Goal: Information Seeking & Learning: Learn about a topic

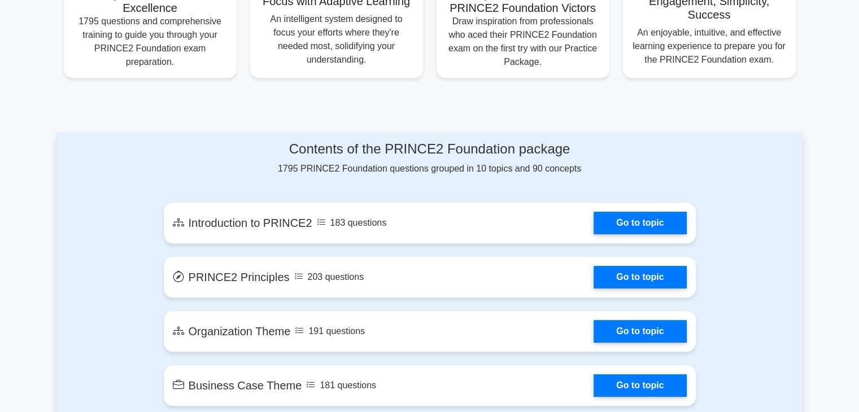
scroll to position [481, 0]
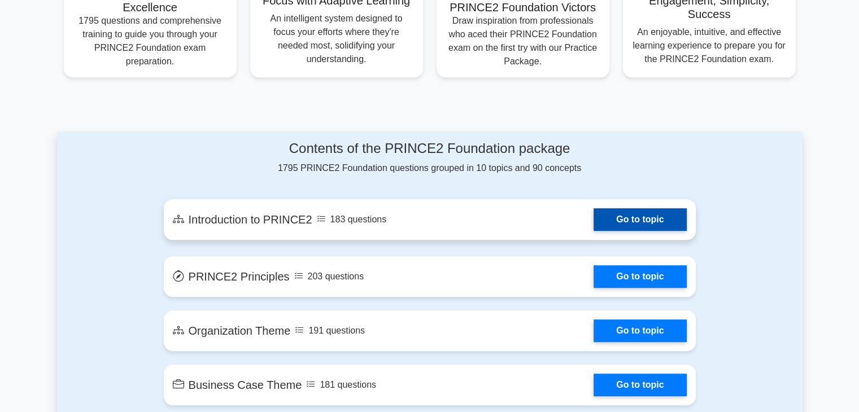
click at [626, 221] on link "Go to topic" at bounding box center [640, 219] width 93 height 23
click at [622, 224] on link "Go to topic" at bounding box center [640, 219] width 93 height 23
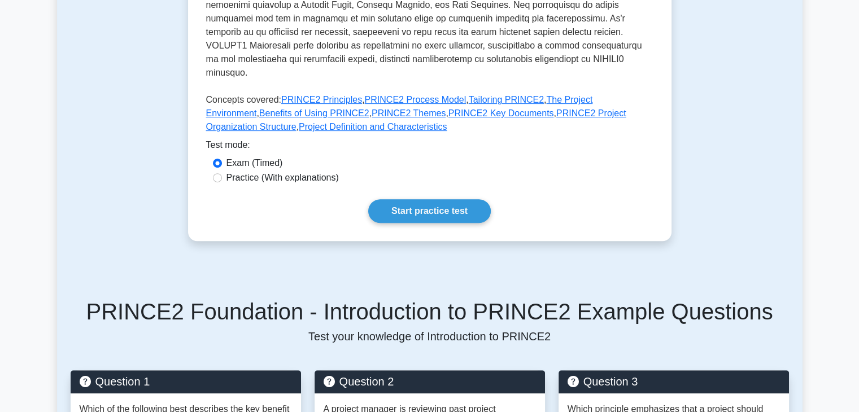
scroll to position [384, 0]
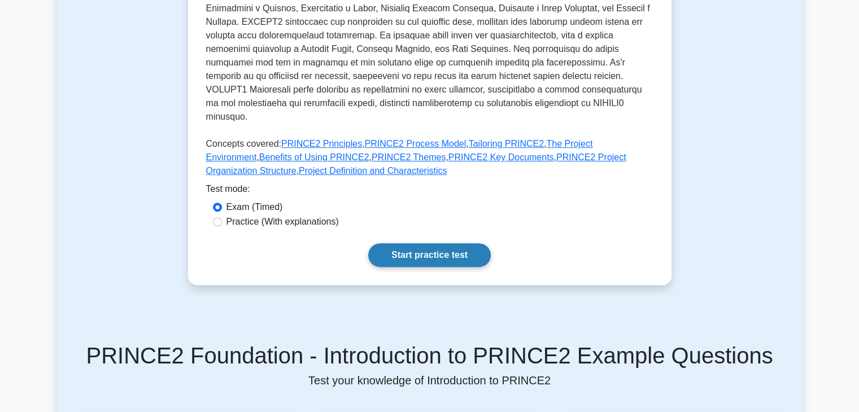
click at [440, 244] on link "Start practice test" at bounding box center [429, 256] width 123 height 24
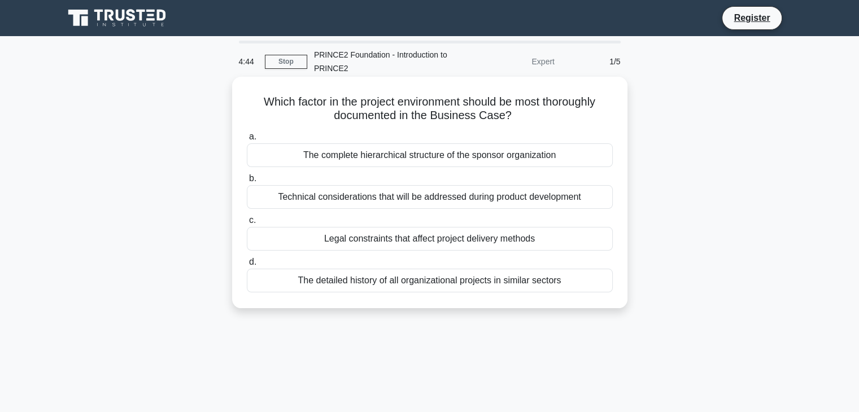
click at [372, 244] on div "Legal constraints that affect project delivery methods" at bounding box center [430, 239] width 366 height 24
click at [247, 224] on input "c. Legal constraints that affect project delivery methods" at bounding box center [247, 220] width 0 height 7
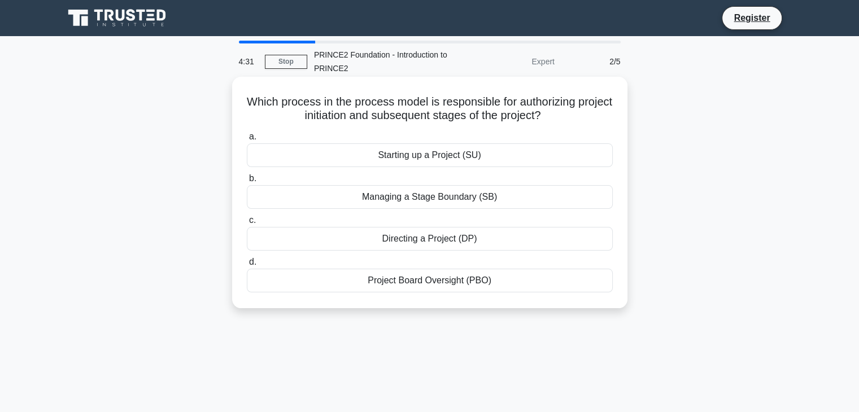
click at [396, 240] on div "Directing a Project (DP)" at bounding box center [430, 239] width 366 height 24
click at [247, 224] on input "c. Directing a Project (DP)" at bounding box center [247, 220] width 0 height 7
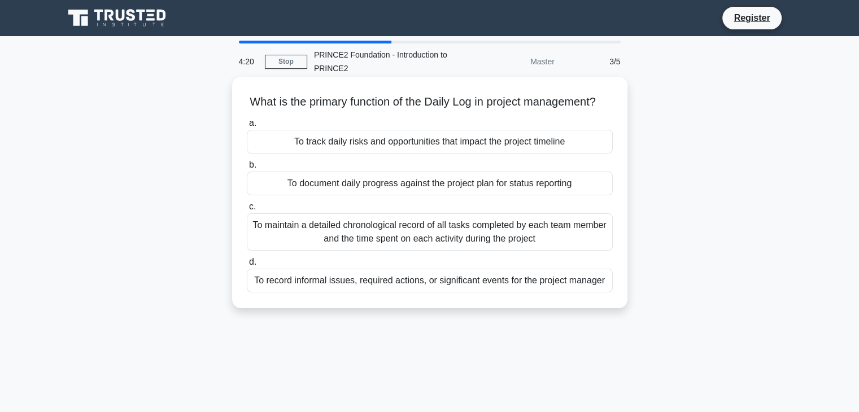
click at [400, 195] on div "To document daily progress against the project plan for status reporting" at bounding box center [430, 184] width 366 height 24
click at [247, 169] on input "b. To document daily progress against the project plan for status reporting" at bounding box center [247, 165] width 0 height 7
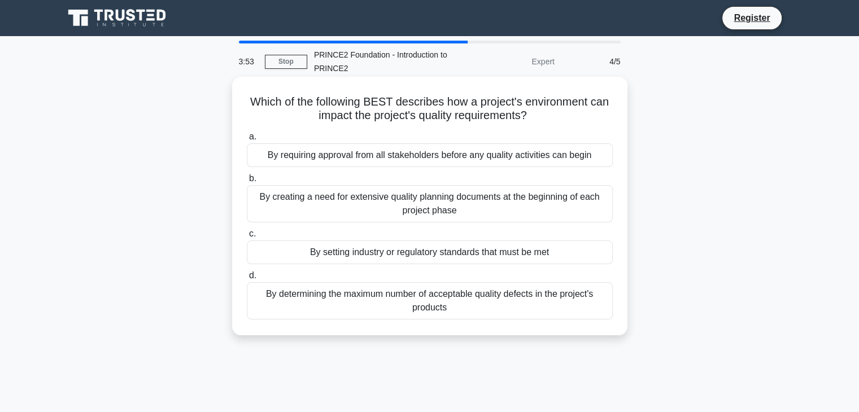
click at [316, 255] on div "By setting industry or regulatory standards that must be met" at bounding box center [430, 253] width 366 height 24
click at [247, 238] on input "c. By setting industry or regulatory standards that must be met" at bounding box center [247, 234] width 0 height 7
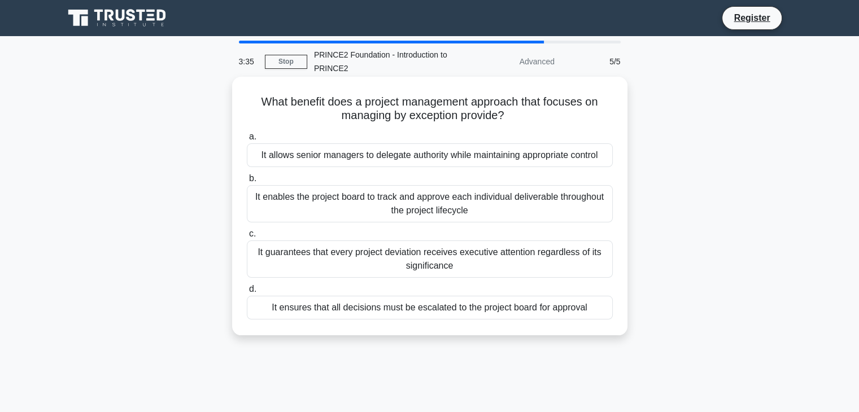
click at [341, 268] on div "It guarantees that every project deviation receives executive attention regardl…" at bounding box center [430, 259] width 366 height 37
click at [247, 238] on input "c. It guarantees that every project deviation receives executive attention rega…" at bounding box center [247, 234] width 0 height 7
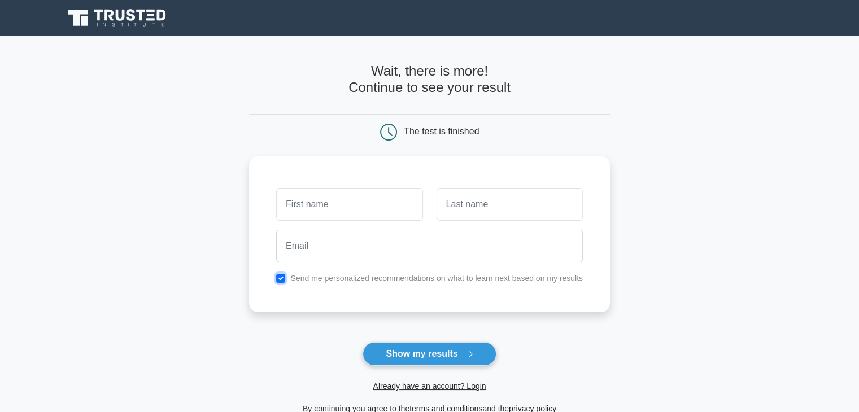
click at [279, 279] on input "checkbox" at bounding box center [280, 278] width 9 height 9
checkbox input "false"
click at [334, 210] on input "text" at bounding box center [349, 204] width 146 height 33
type input "[PERSON_NAME]"
click at [468, 208] on input "text" at bounding box center [510, 204] width 146 height 33
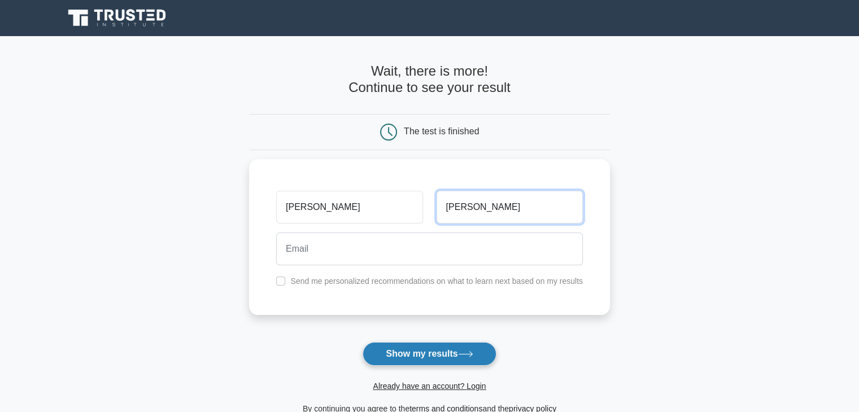
type input "Patki"
click at [414, 355] on button "Show my results" at bounding box center [429, 354] width 133 height 24
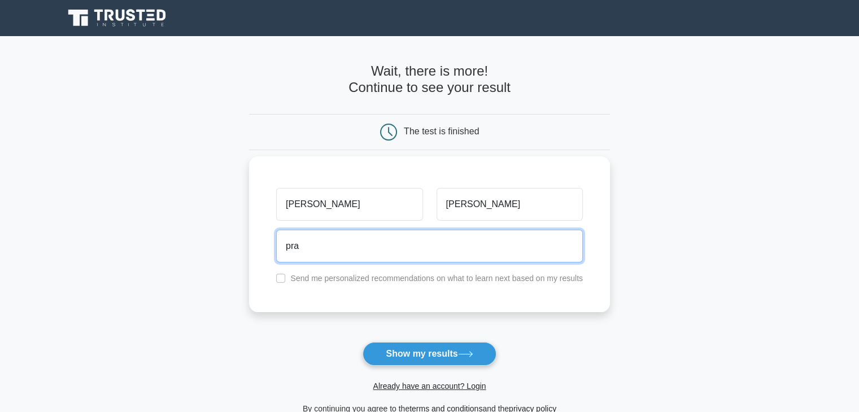
type input "prajaktapatki965@gmail.com"
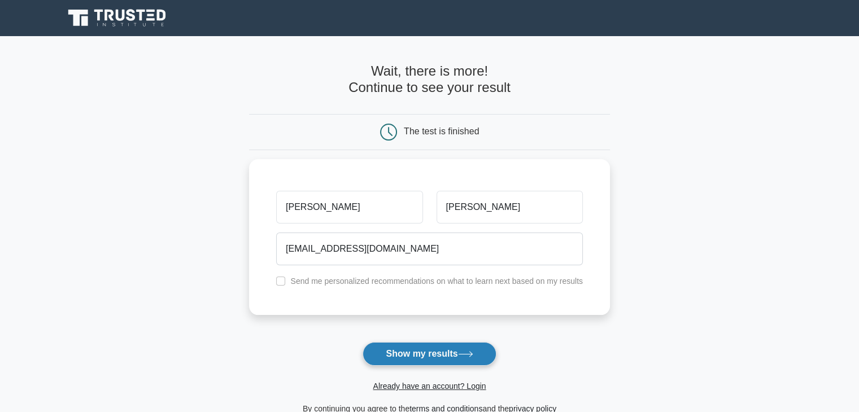
click at [415, 354] on button "Show my results" at bounding box center [429, 354] width 133 height 24
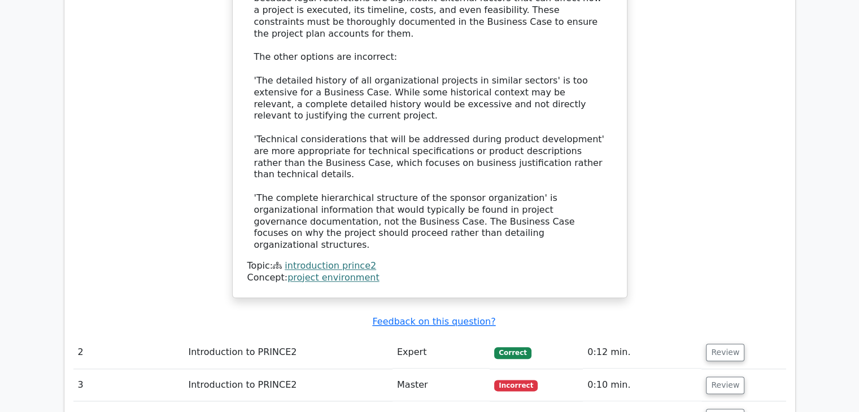
scroll to position [1247, 0]
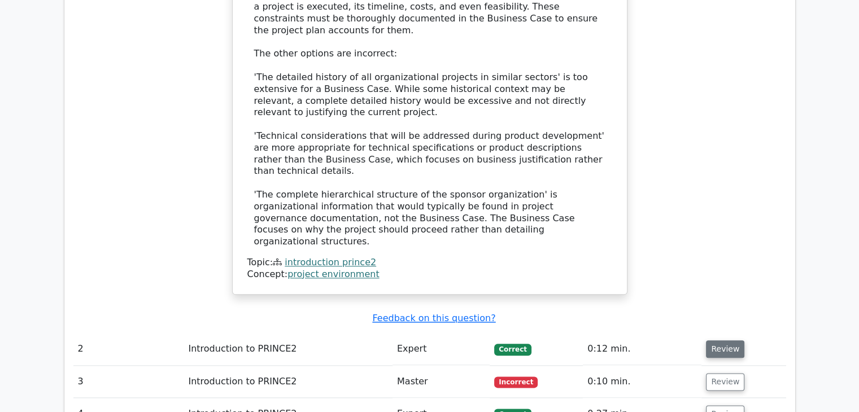
click at [712, 341] on button "Review" at bounding box center [725, 350] width 38 height 18
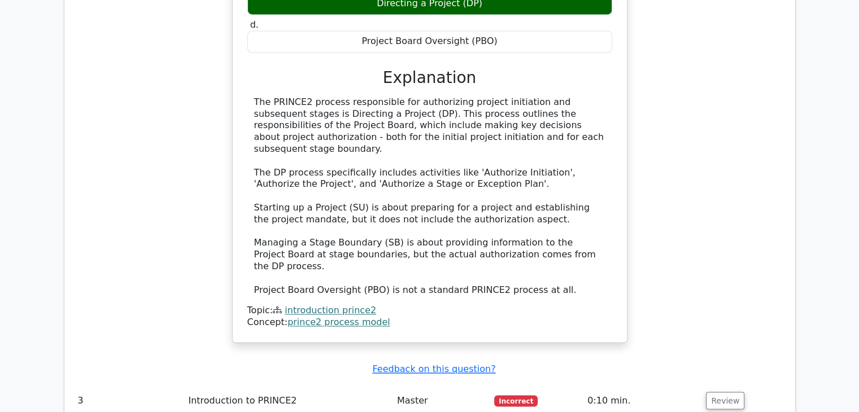
scroll to position [1773, 0]
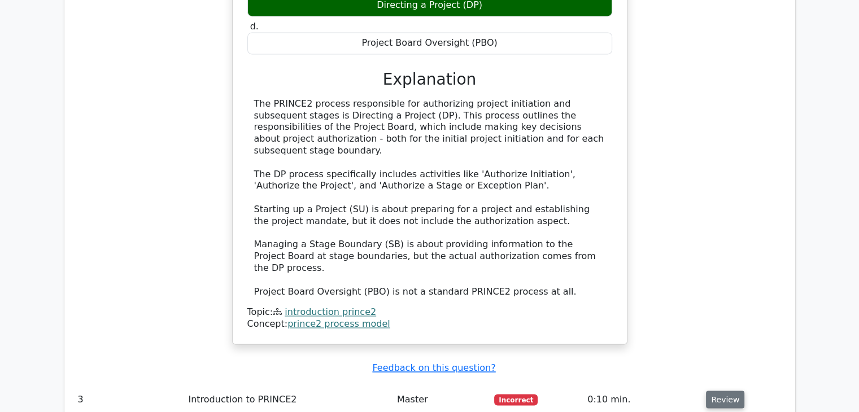
click at [720, 391] on button "Review" at bounding box center [725, 400] width 38 height 18
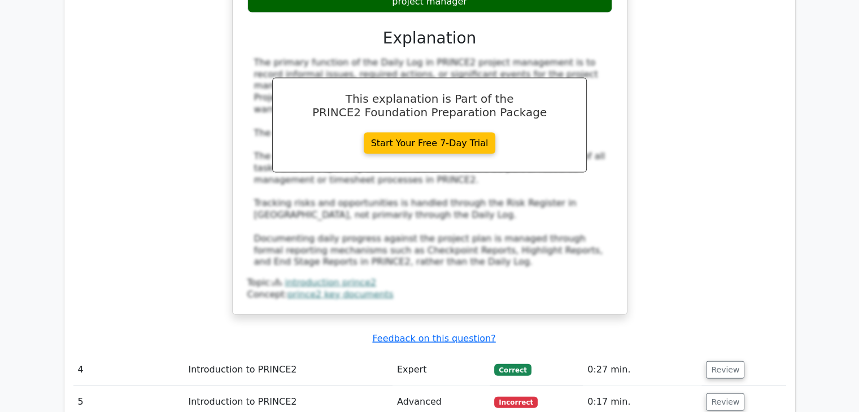
scroll to position [2400, 0]
click at [723, 362] on button "Review" at bounding box center [725, 371] width 38 height 18
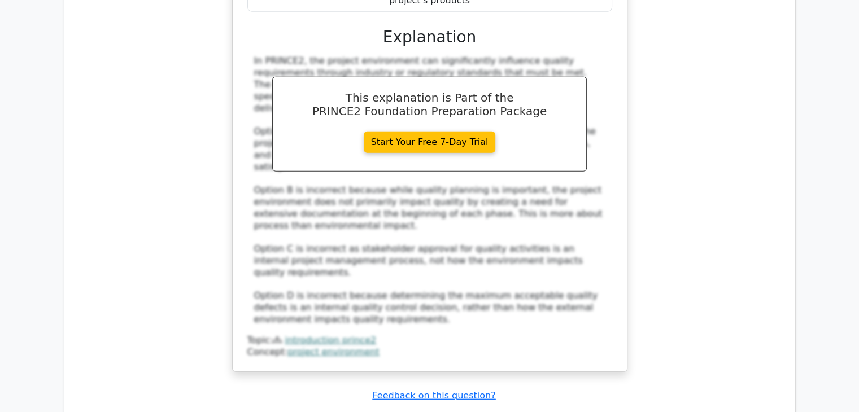
scroll to position [3043, 0]
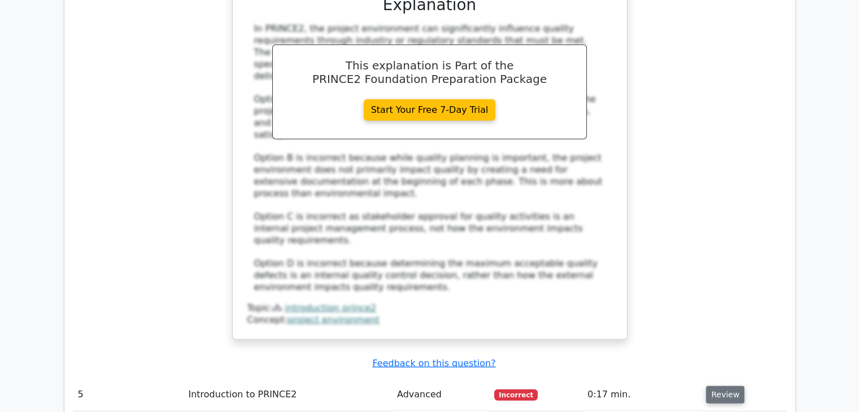
click at [716, 386] on button "Review" at bounding box center [725, 395] width 38 height 18
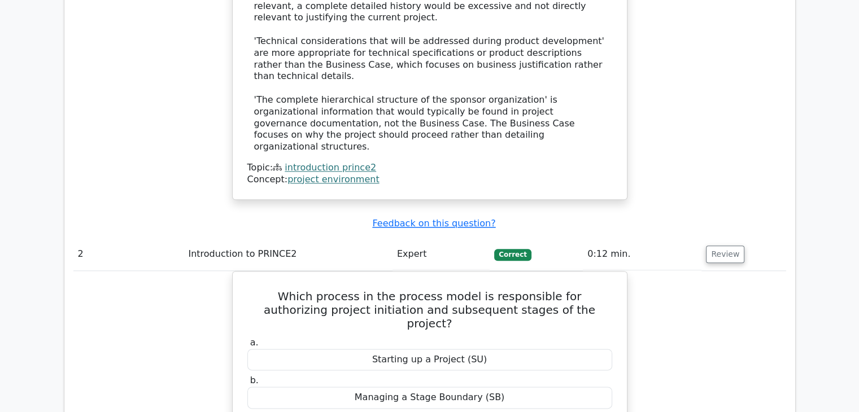
scroll to position [1337, 0]
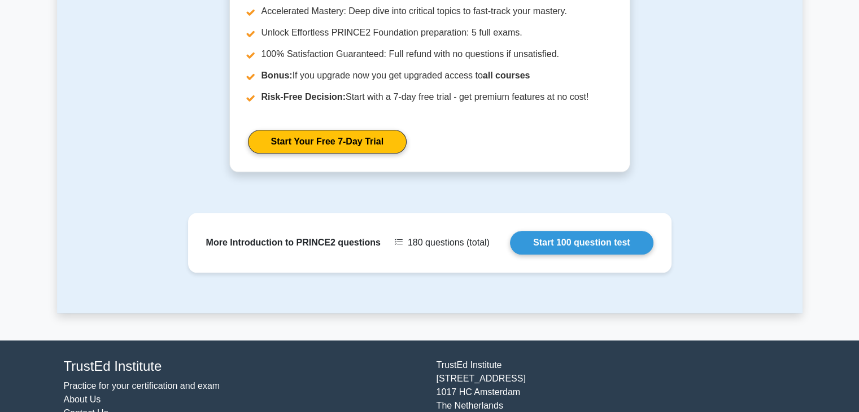
scroll to position [1298, 0]
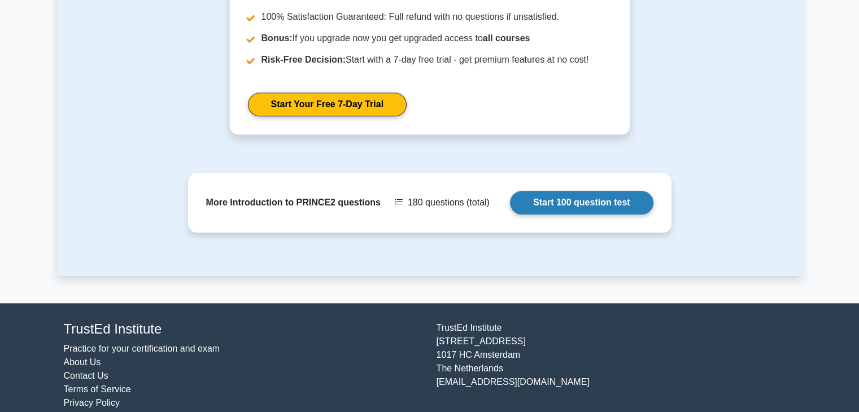
click at [563, 192] on link "Start 100 question test" at bounding box center [582, 203] width 144 height 24
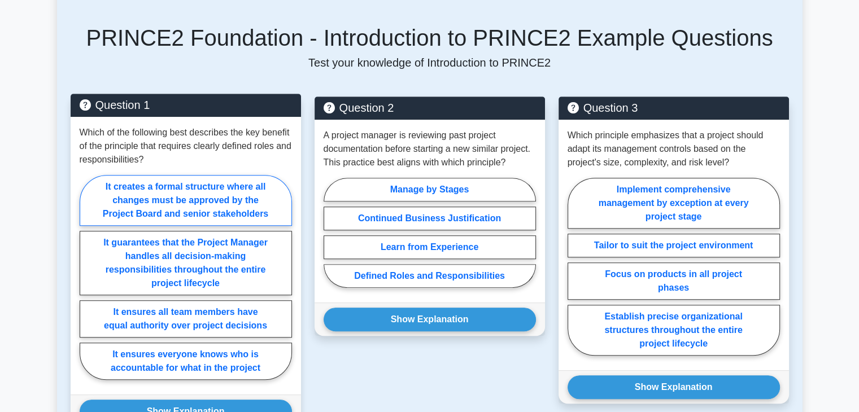
scroll to position [703, 0]
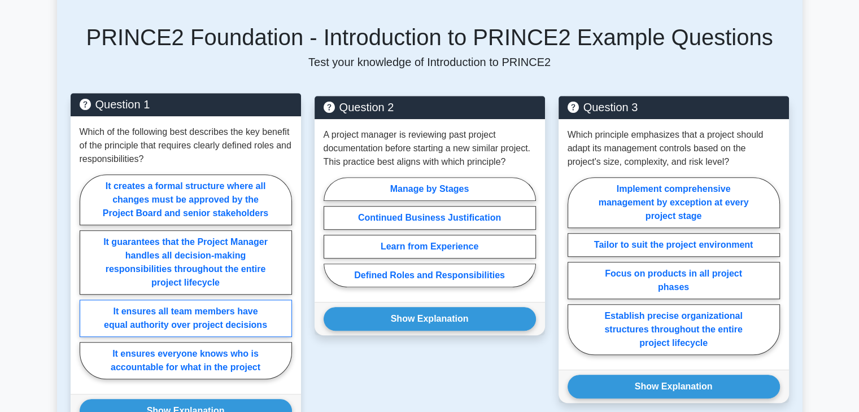
click at [186, 305] on label "It ensures all team members have equal authority over project decisions" at bounding box center [186, 318] width 212 height 37
click at [87, 284] on input "It ensures all team members have equal authority over project decisions" at bounding box center [83, 280] width 7 height 7
radio input "true"
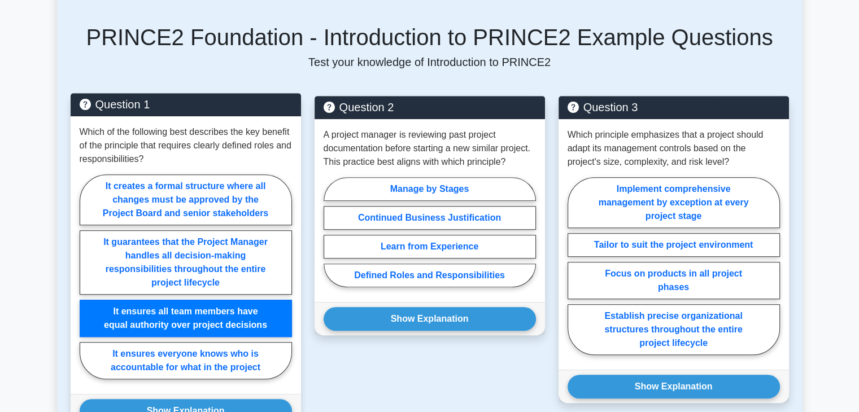
scroll to position [753, 0]
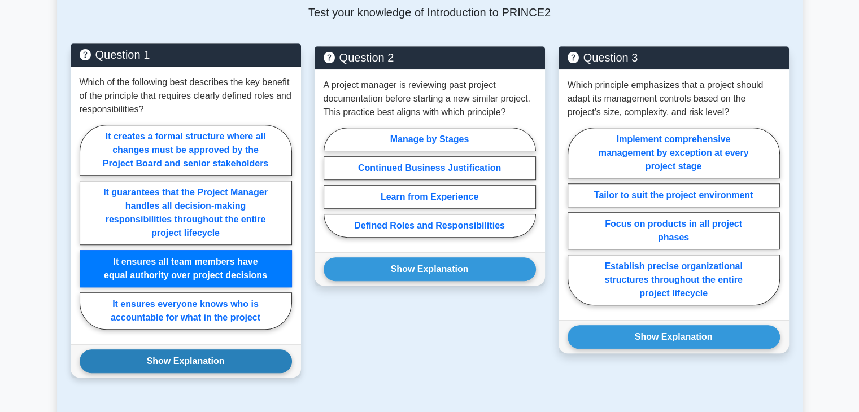
click at [178, 350] on button "Show Explanation" at bounding box center [186, 362] width 212 height 24
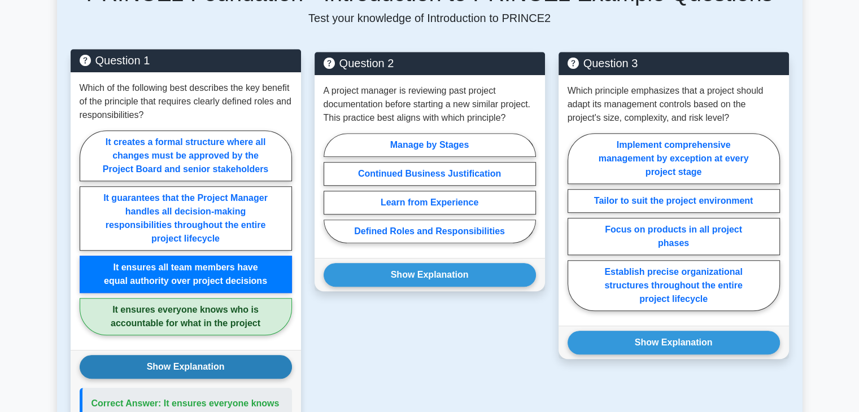
scroll to position [748, 0]
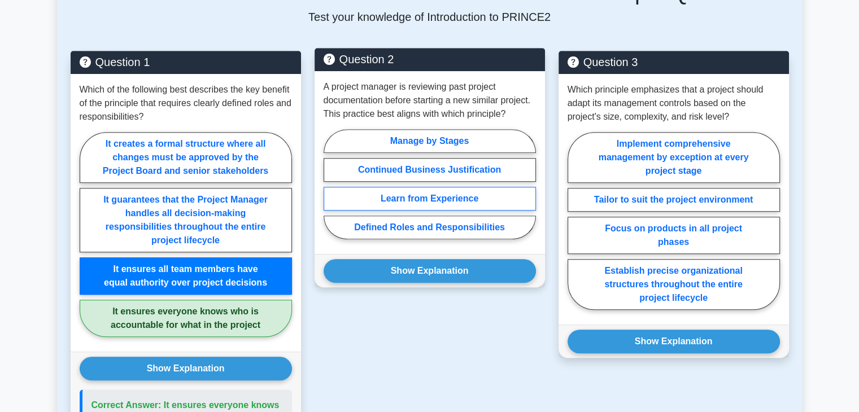
click at [394, 187] on label "Learn from Experience" at bounding box center [430, 199] width 212 height 24
click at [331, 184] on input "Learn from Experience" at bounding box center [327, 187] width 7 height 7
radio input "true"
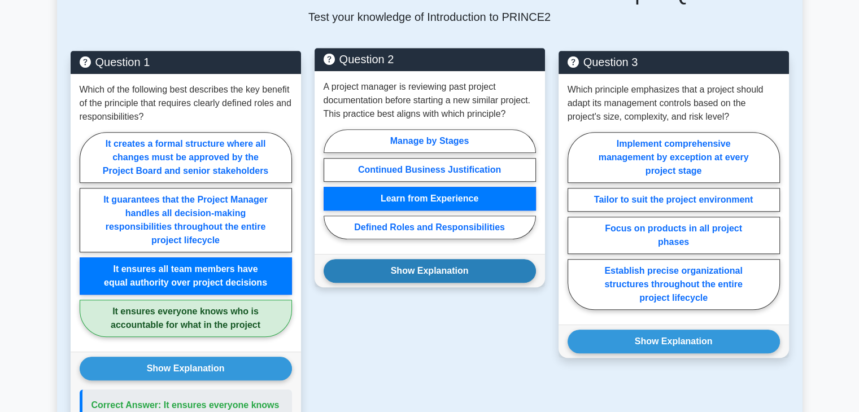
click at [418, 259] on button "Show Explanation" at bounding box center [430, 271] width 212 height 24
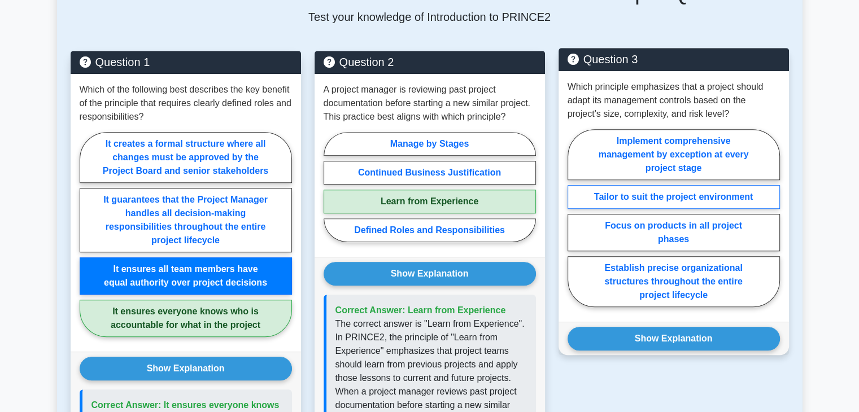
click at [649, 185] on label "Tailor to suit the project environment" at bounding box center [674, 197] width 212 height 24
click at [575, 218] on input "Tailor to suit the project environment" at bounding box center [571, 221] width 7 height 7
radio input "true"
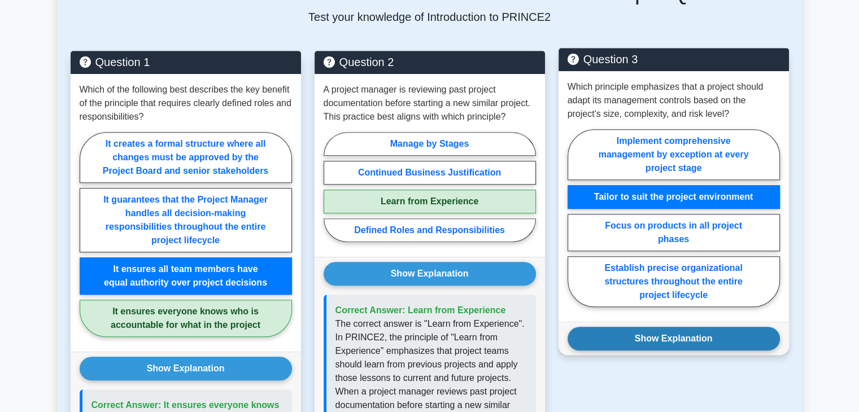
click at [617, 327] on button "Show Explanation" at bounding box center [674, 339] width 212 height 24
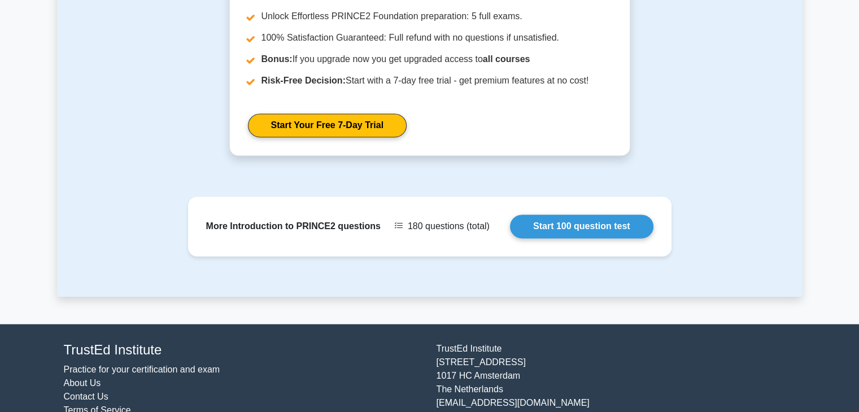
scroll to position [1705, 0]
